Goal: Information Seeking & Learning: Learn about a topic

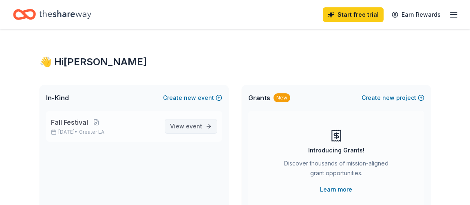
click at [193, 126] on span "event" at bounding box center [194, 126] width 16 height 7
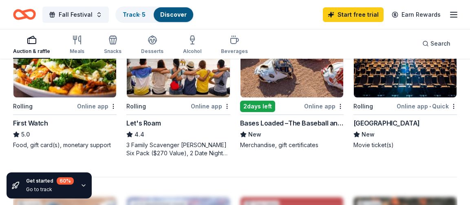
scroll to position [774, 0]
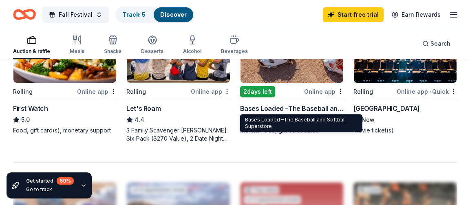
click at [277, 107] on div "Bases Loaded –The Baseball and Softball Superstore" at bounding box center [291, 108] width 103 height 10
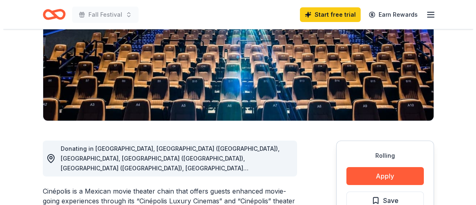
scroll to position [204, 0]
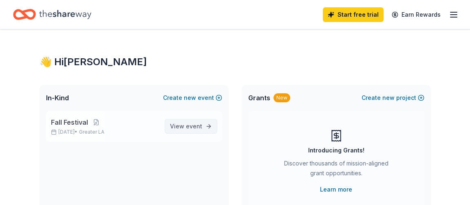
click at [191, 127] on span "event" at bounding box center [194, 126] width 16 height 7
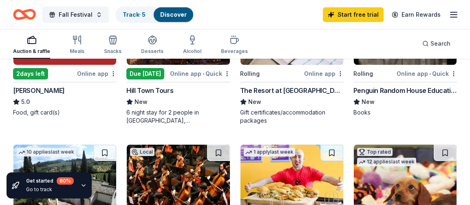
scroll to position [326, 0]
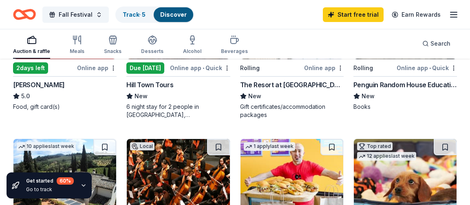
click at [283, 101] on div "The Resort at Pelican Hill New Gift certificates/accommodation packages" at bounding box center [291, 99] width 103 height 39
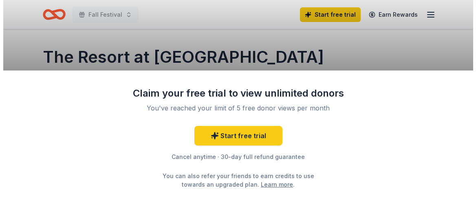
scroll to position [163, 0]
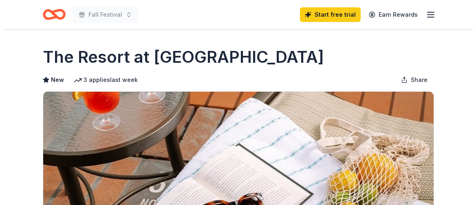
scroll to position [163, 0]
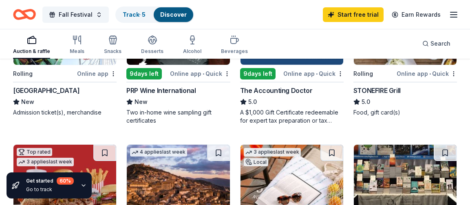
scroll to position [122, 0]
